Goal: Transaction & Acquisition: Purchase product/service

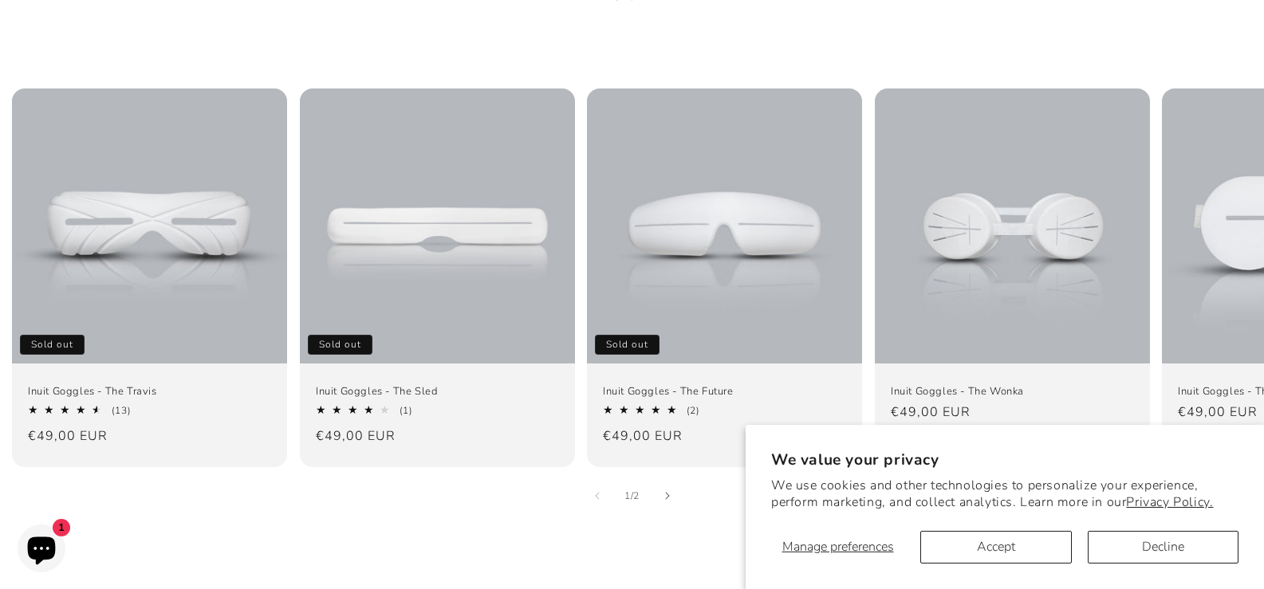
scroll to position [1197, 0]
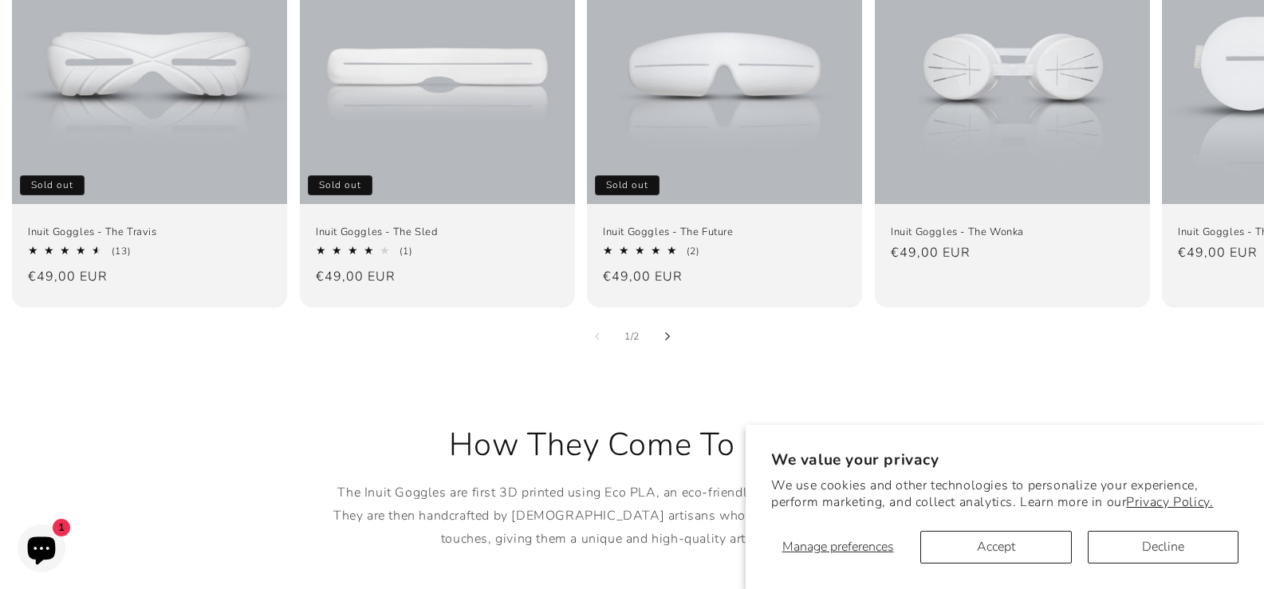
click at [664, 333] on icon "Slide right" at bounding box center [667, 337] width 6 height 9
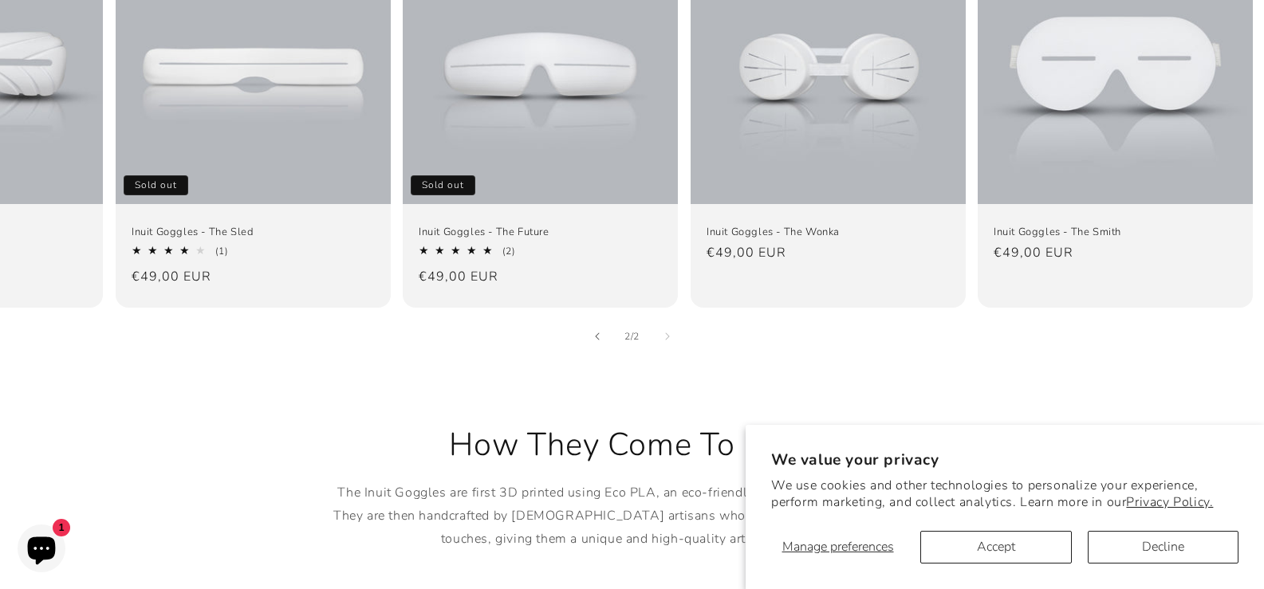
scroll to position [0, 185]
click at [1173, 540] on button "Decline" at bounding box center [1163, 547] width 151 height 33
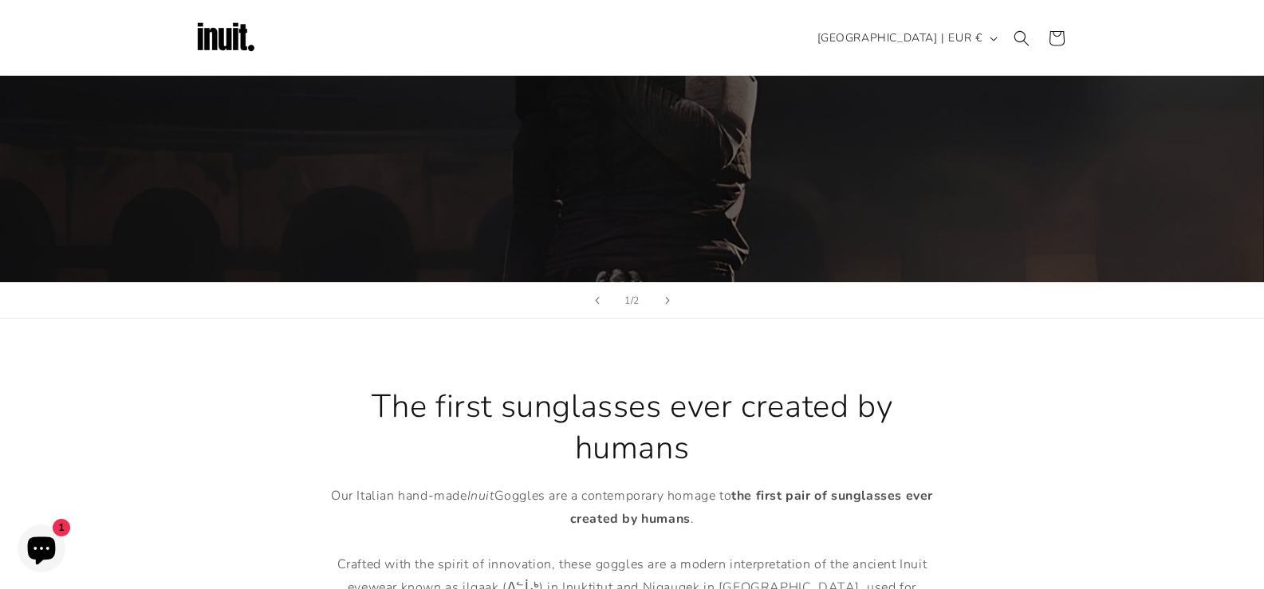
scroll to position [0, 0]
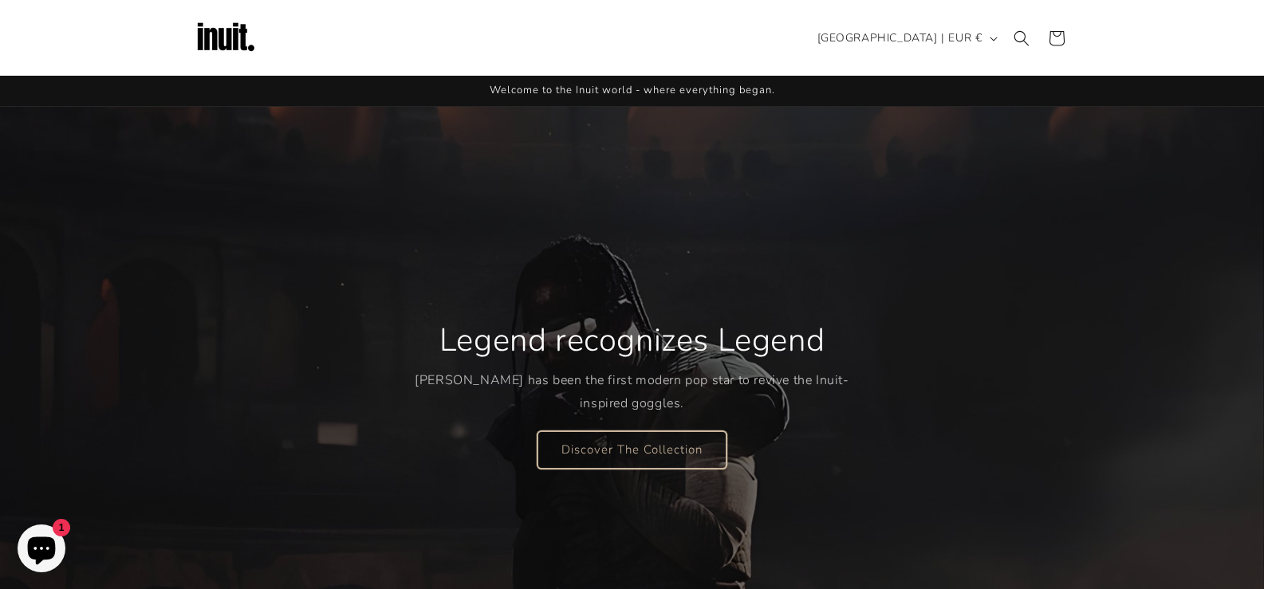
click at [611, 433] on link "Discover The Collection" at bounding box center [632, 449] width 189 height 37
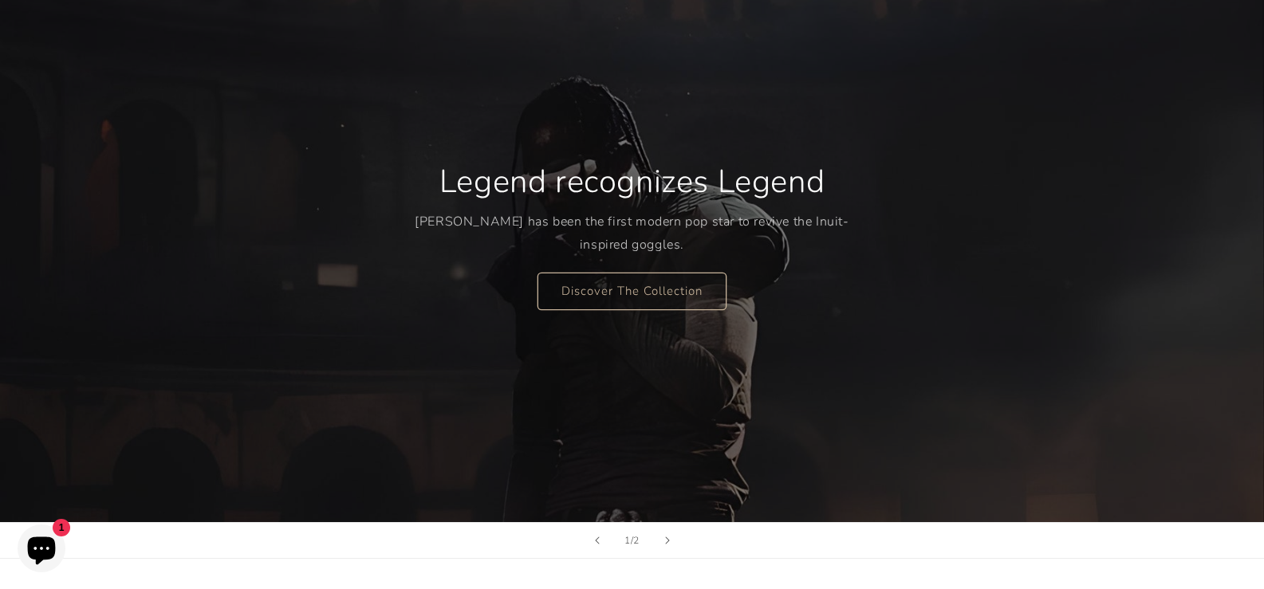
scroll to position [160, 0]
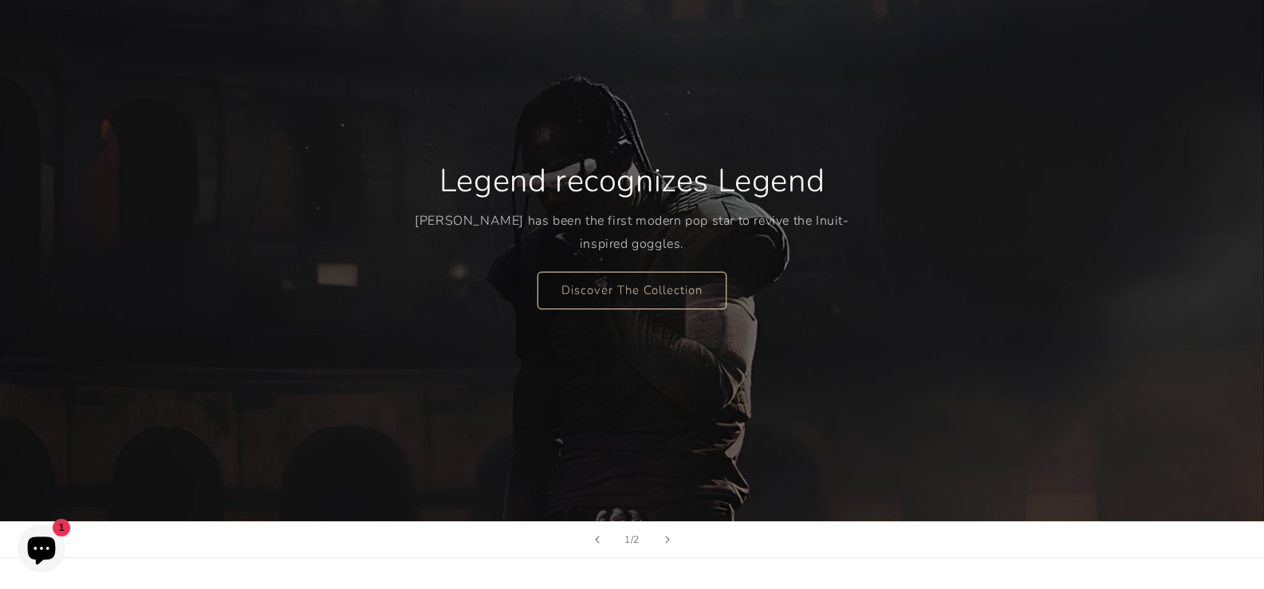
click at [650, 265] on div "Legend recognizes Legend Travis Scott has been the first modern pop star to rev…" at bounding box center [632, 234] width 435 height 213
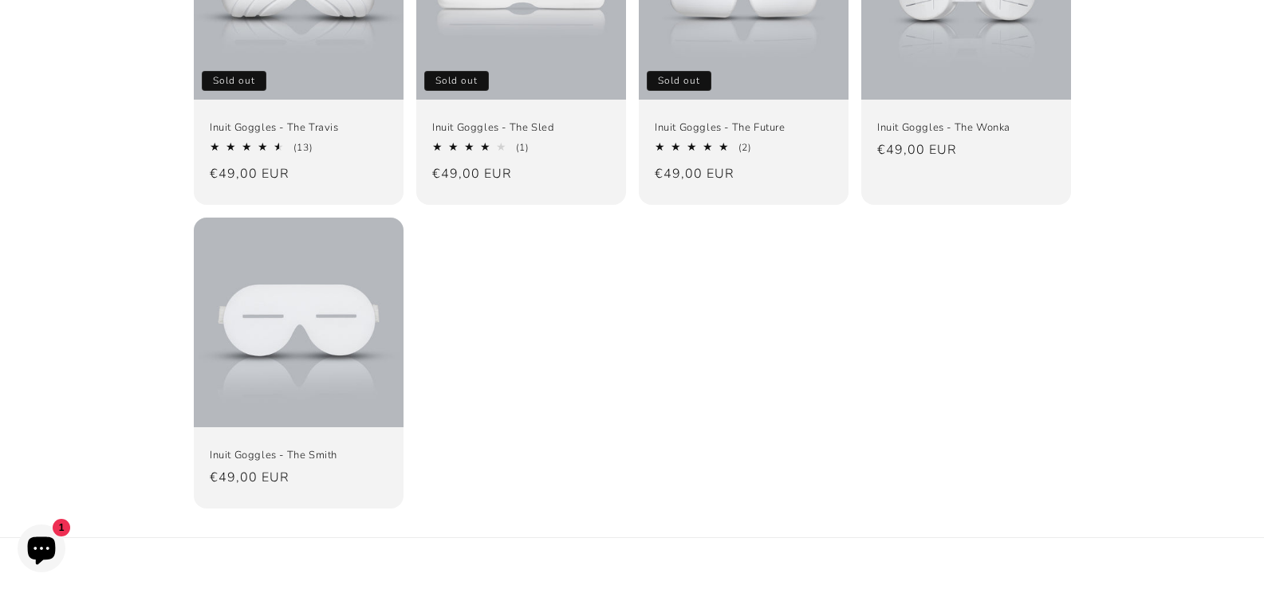
scroll to position [450, 0]
